Goal: Information Seeking & Learning: Learn about a topic

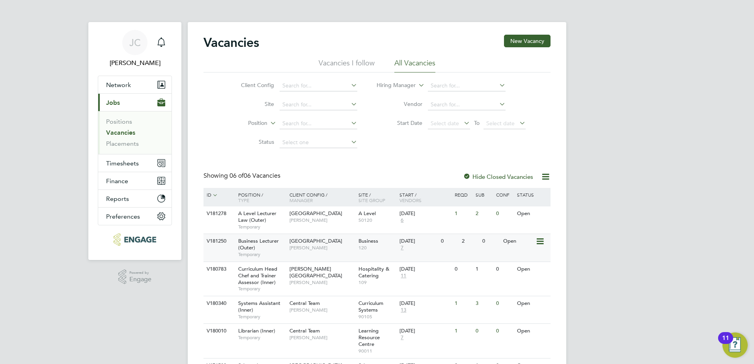
click at [260, 248] on div "Business Lecturer (Outer) Temporary" at bounding box center [259, 247] width 55 height 27
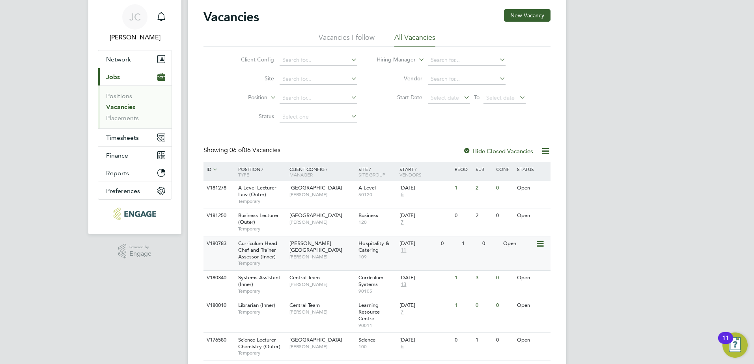
scroll to position [50, 0]
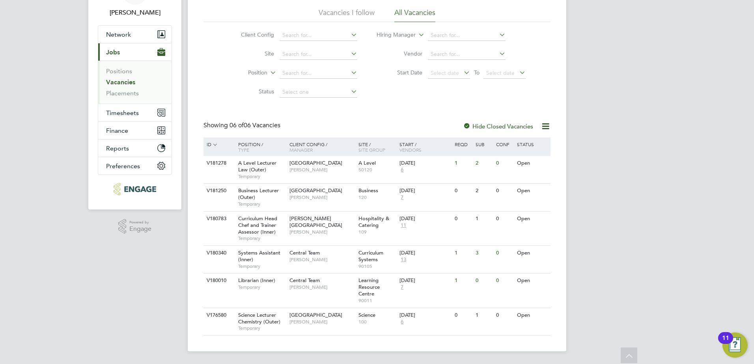
click at [464, 125] on div at bounding box center [467, 127] width 8 height 8
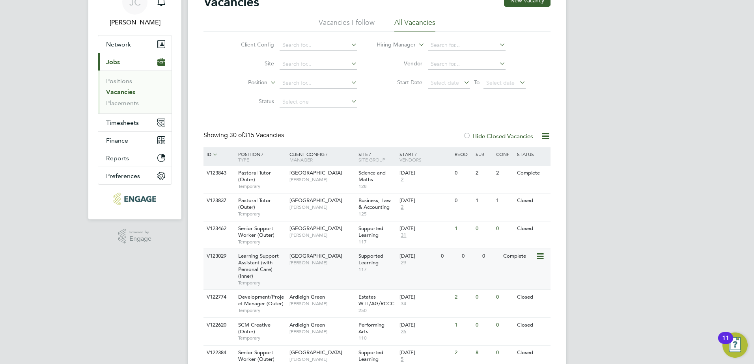
scroll to position [118, 0]
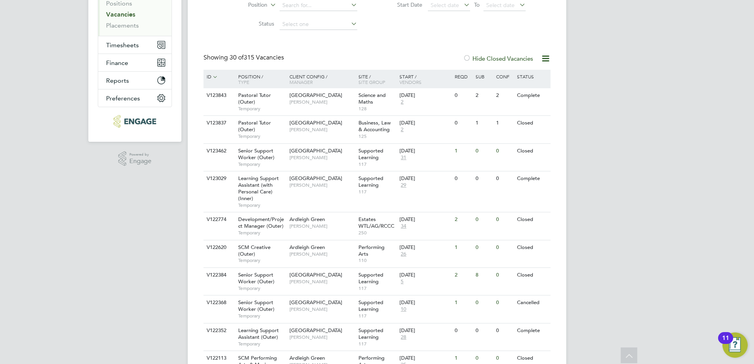
click at [466, 60] on div at bounding box center [467, 59] width 8 height 8
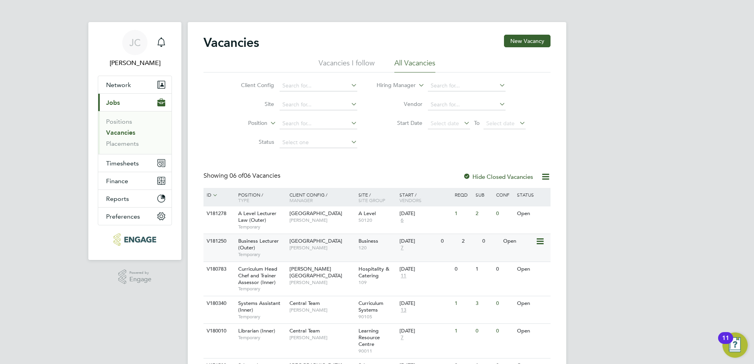
click at [308, 244] on span "Epping Forest Campus" at bounding box center [315, 241] width 53 height 7
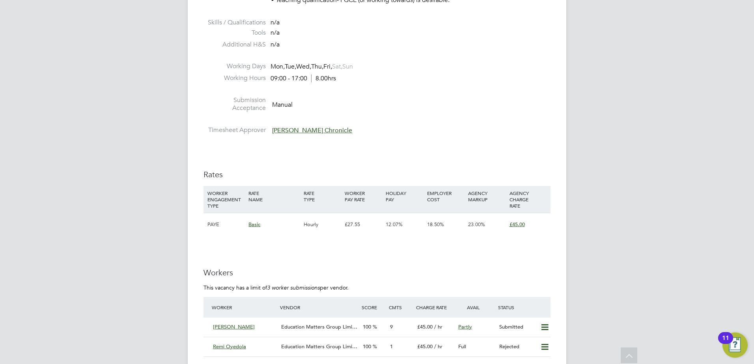
scroll to position [1183, 0]
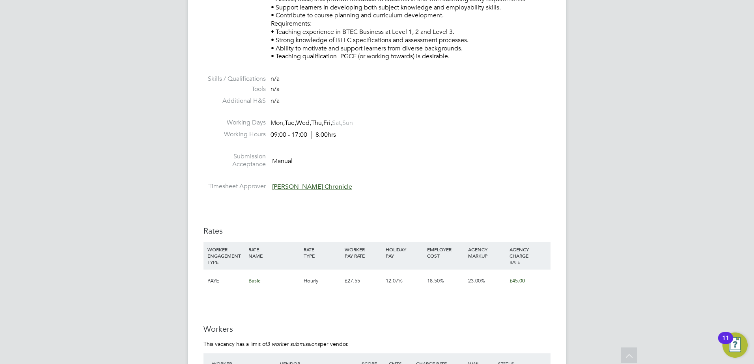
scroll to position [1025, 0]
drag, startPoint x: 343, startPoint y: 282, endPoint x: 364, endPoint y: 278, distance: 21.6
click at [364, 278] on div "£27.55" at bounding box center [363, 283] width 41 height 23
drag, startPoint x: 364, startPoint y: 278, endPoint x: 305, endPoint y: 194, distance: 103.0
click at [305, 194] on li "Timesheet Approver Evelyn Chronicle" at bounding box center [376, 190] width 347 height 12
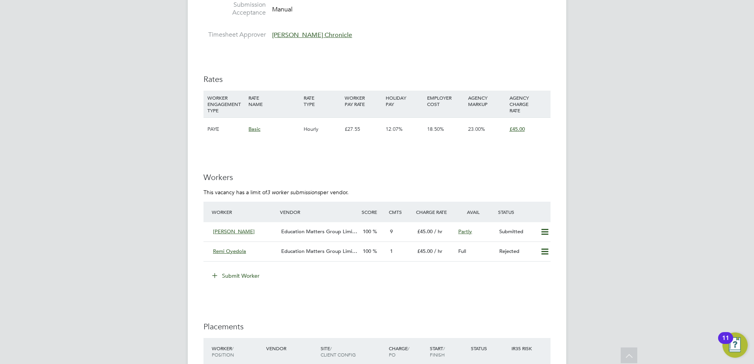
scroll to position [1222, 0]
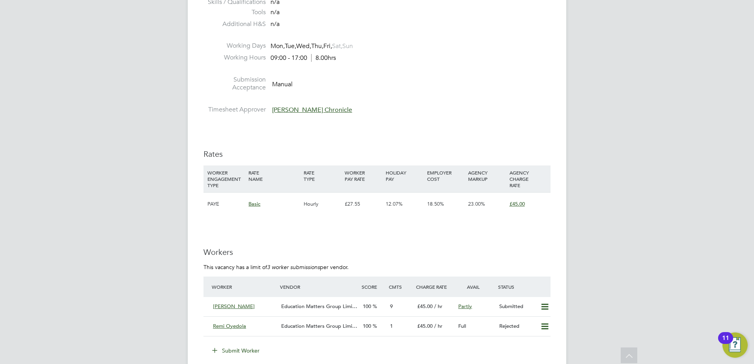
scroll to position [1143, 0]
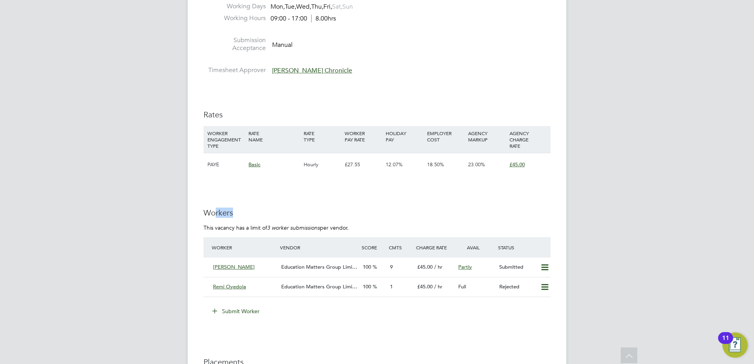
drag, startPoint x: 215, startPoint y: 194, endPoint x: 402, endPoint y: 208, distance: 187.0
drag, startPoint x: 402, startPoint y: 208, endPoint x: 330, endPoint y: 194, distance: 72.6
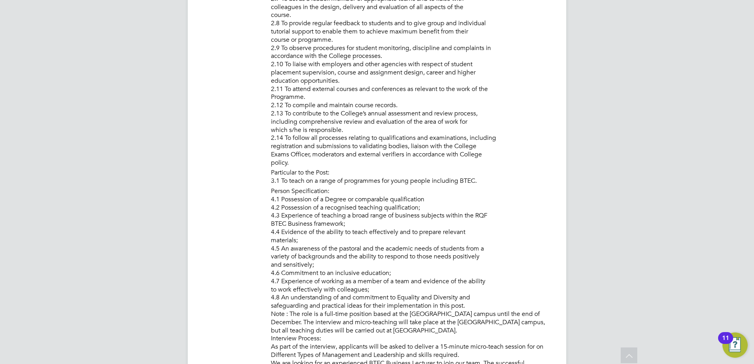
scroll to position [631, 0]
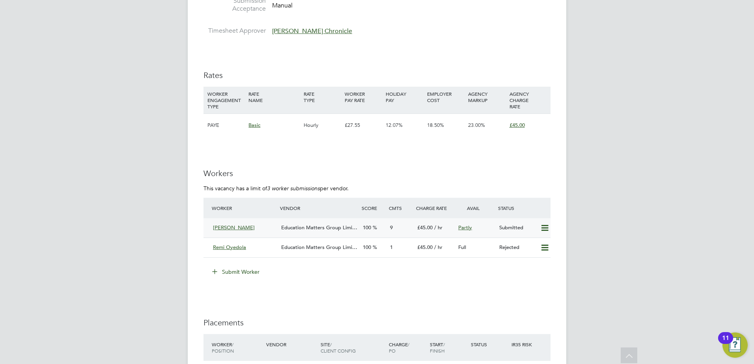
click at [298, 220] on div "Abigail Allison Education Matters Group Limi… 100 9 £45.00 / hr Partly Submitted" at bounding box center [376, 227] width 347 height 19
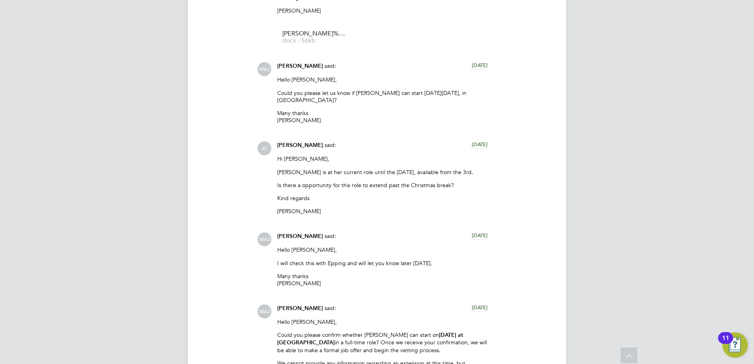
scroll to position [749, 0]
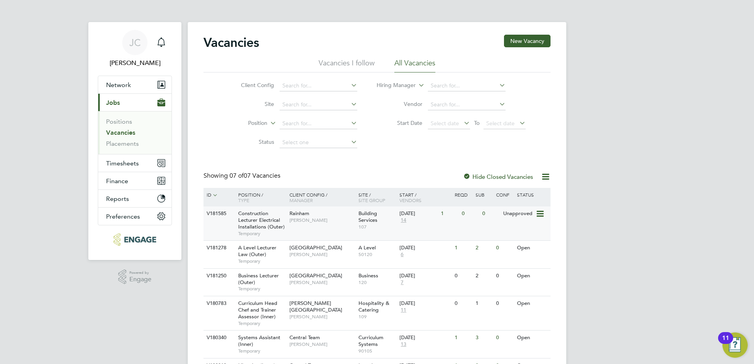
click at [247, 220] on span "Construction Lecturer Electrical Installations (Outer)" at bounding box center [261, 220] width 47 height 20
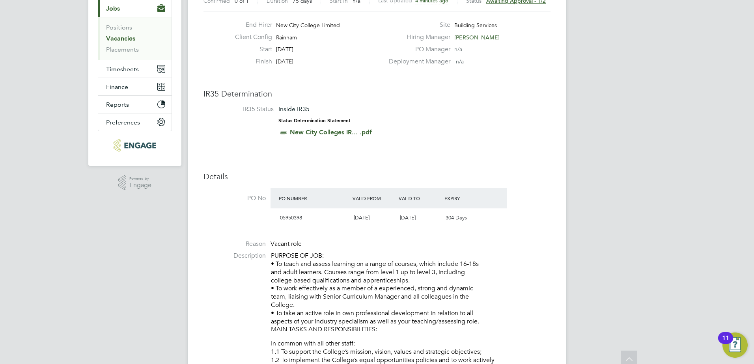
scroll to position [14, 0]
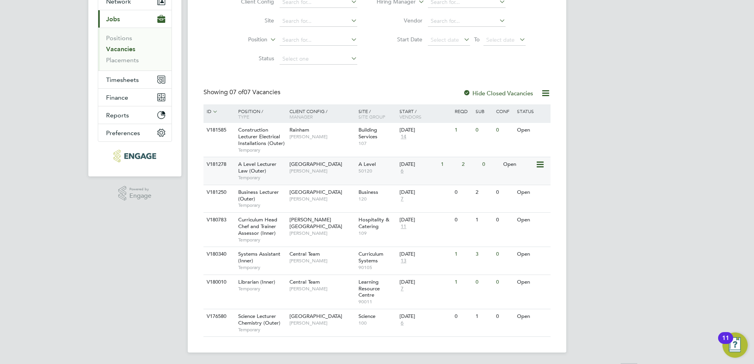
scroll to position [85, 0]
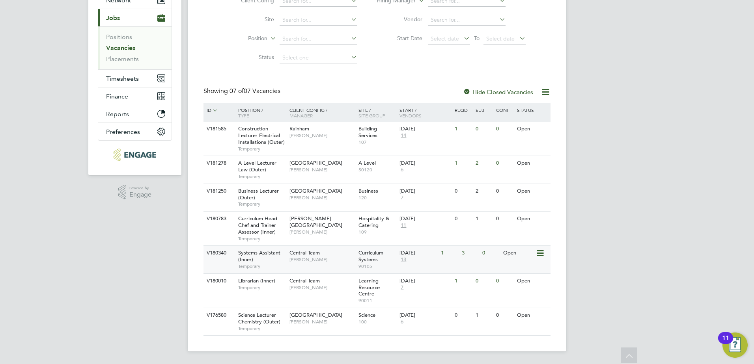
click at [249, 262] on span "Systems Assistant (Inner)" at bounding box center [259, 256] width 42 height 13
click at [310, 259] on span "[PERSON_NAME]" at bounding box center [321, 260] width 65 height 6
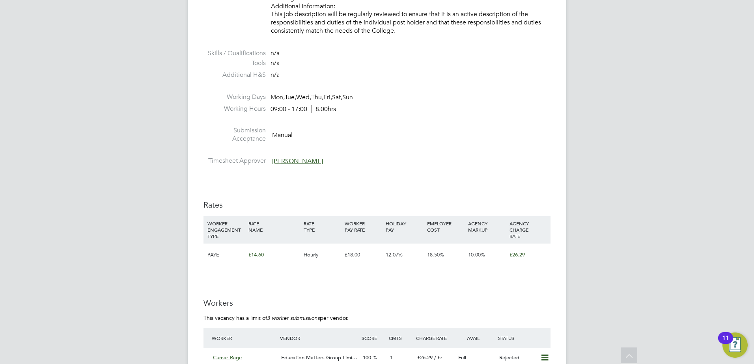
scroll to position [1183, 0]
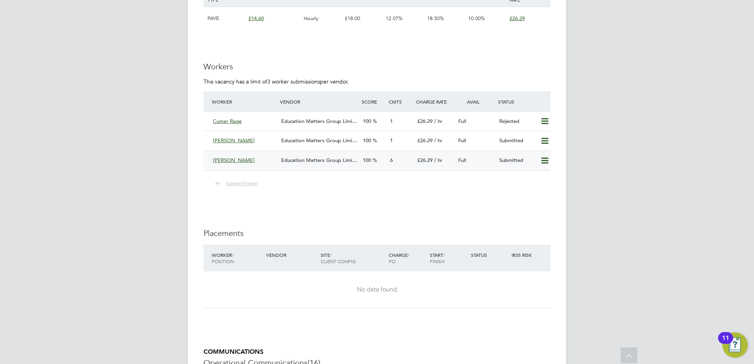
click at [318, 159] on span "Education Matters Group Limi…" at bounding box center [319, 160] width 76 height 7
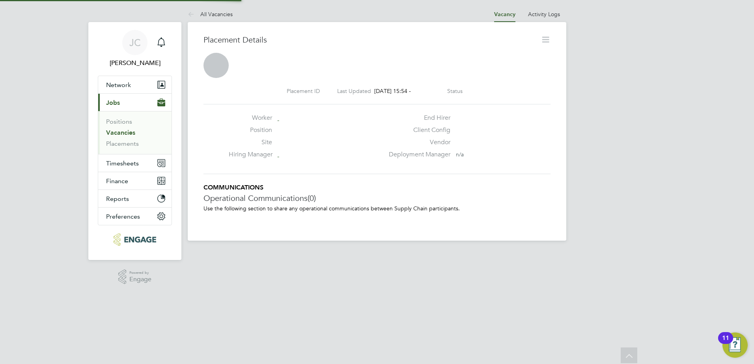
scroll to position [7, 121]
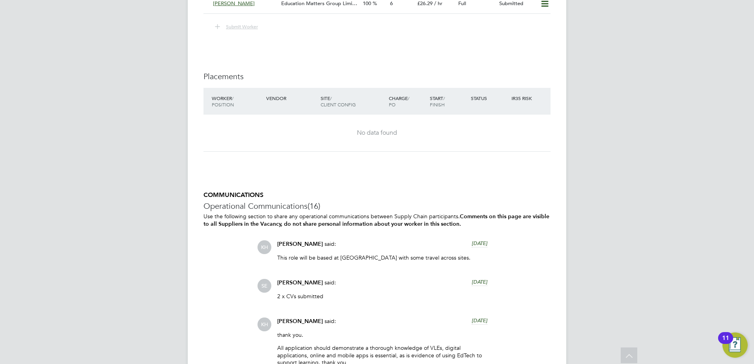
scroll to position [1257, 0]
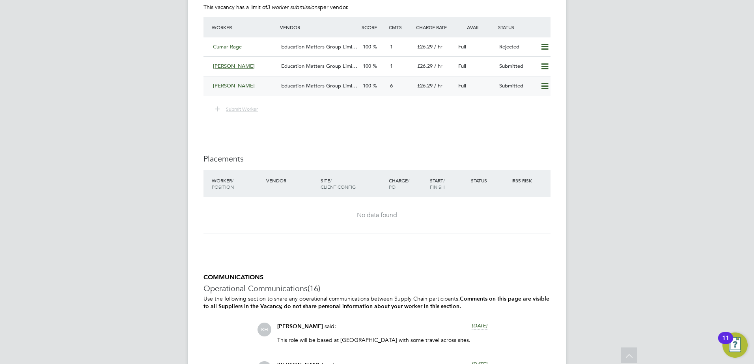
click at [311, 87] on span "Education Matters Group Limi…" at bounding box center [319, 85] width 76 height 7
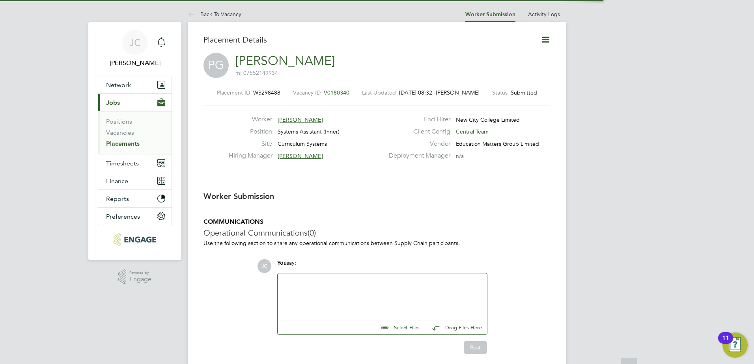
scroll to position [7, 63]
